Goal: Navigation & Orientation: Find specific page/section

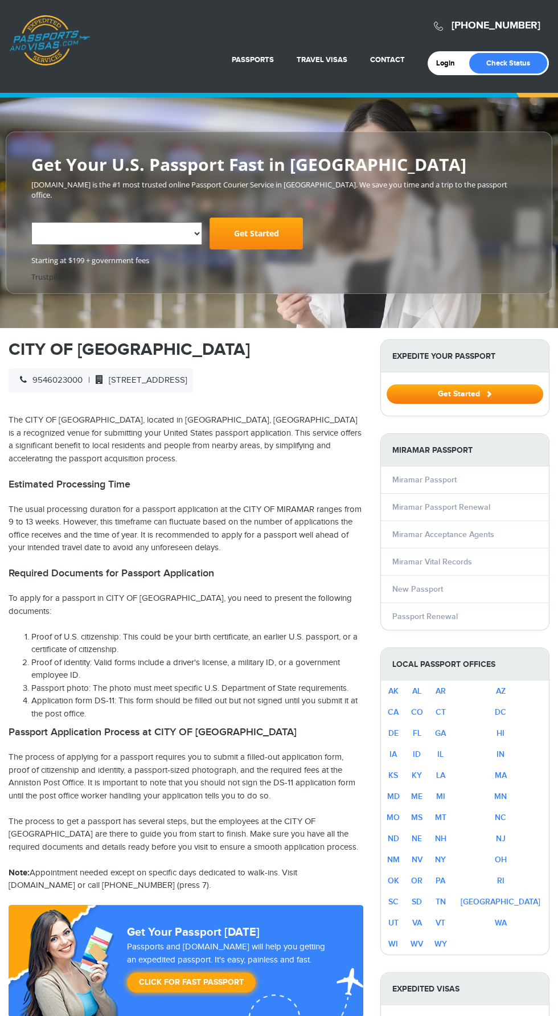
select select "**********"
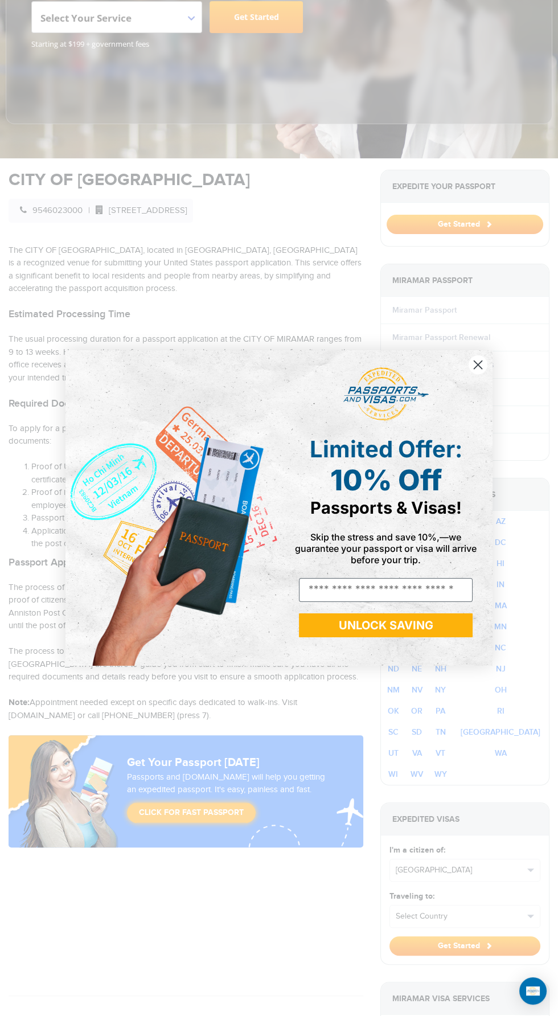
scroll to position [223, 0]
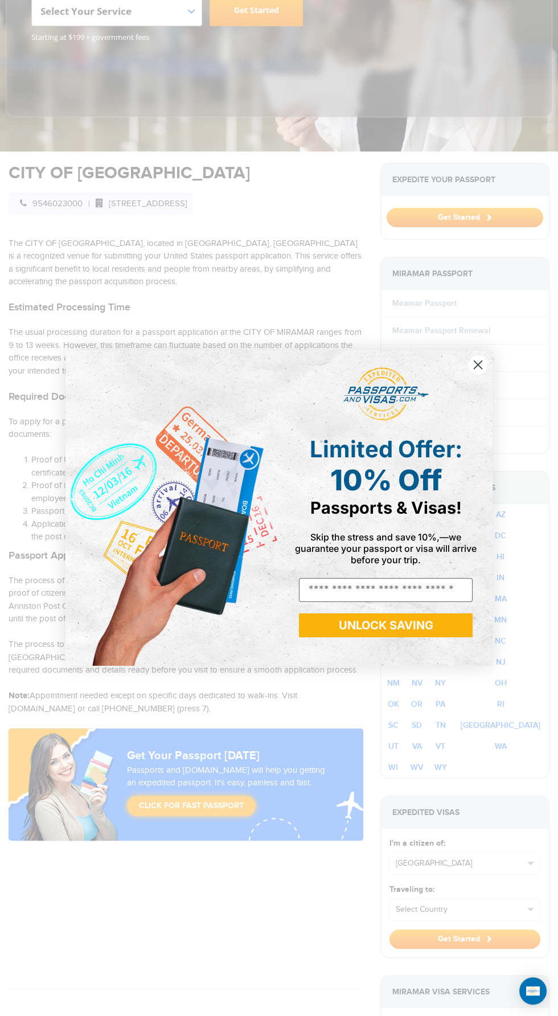
click at [478, 364] on icon "Close dialog" at bounding box center [478, 365] width 8 height 8
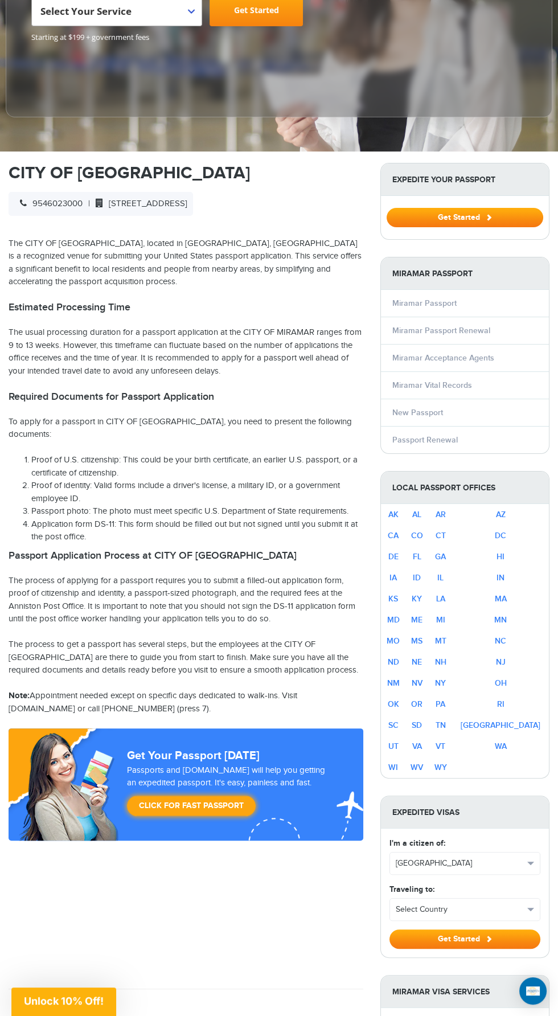
click at [477, 399] on li "New Passport" at bounding box center [465, 412] width 168 height 27
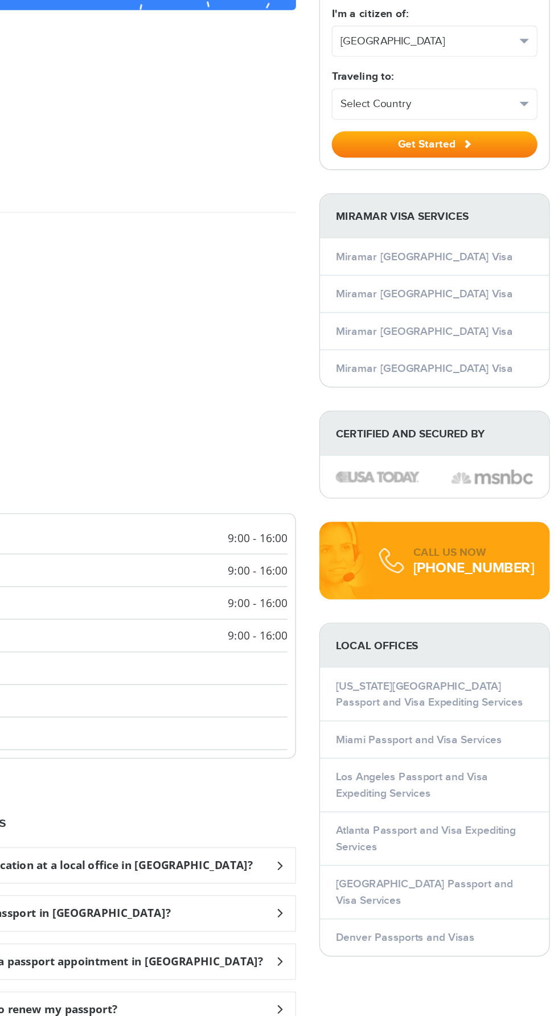
scroll to position [857, 0]
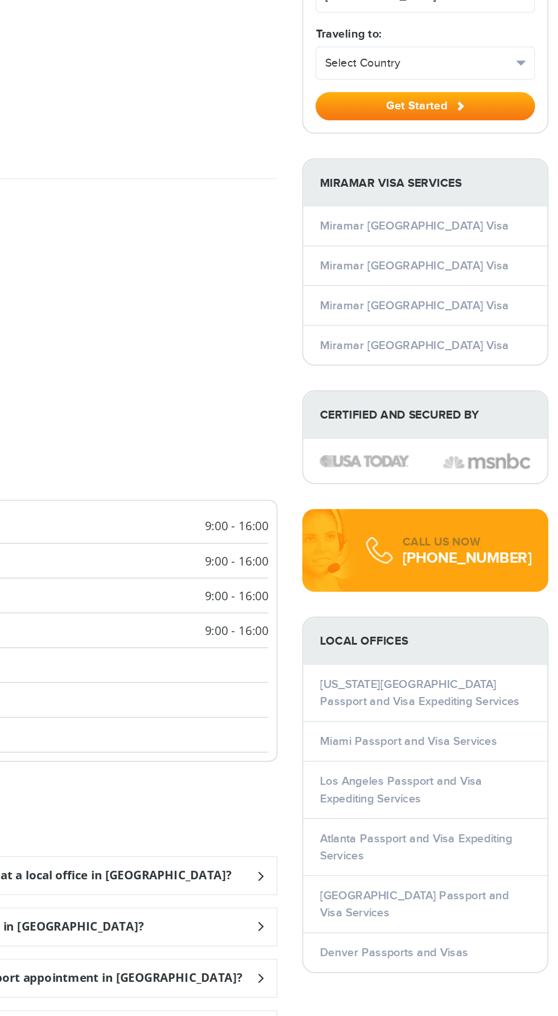
click at [468, 598] on div "CALL US NOW [PHONE_NUMBER]" at bounding box center [481, 609] width 114 height 23
click at [455, 599] on div "CALL US NOW [PHONE_NUMBER]" at bounding box center [481, 609] width 114 height 23
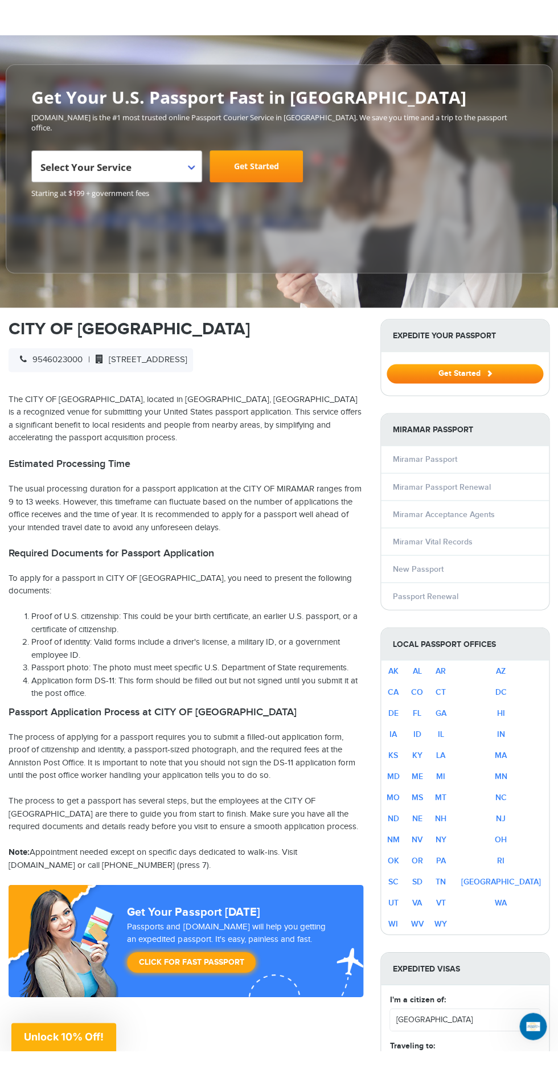
scroll to position [102, 0]
